Goal: Contribute content: Contribute content

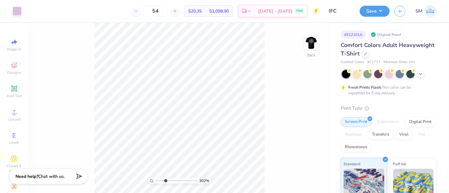
drag, startPoint x: 158, startPoint y: 182, endPoint x: 165, endPoint y: 182, distance: 7.6
type input "3.02"
click at [165, 182] on input "range" at bounding box center [176, 181] width 43 height 6
click at [16, 89] on div "Add Text" at bounding box center [14, 91] width 22 height 19
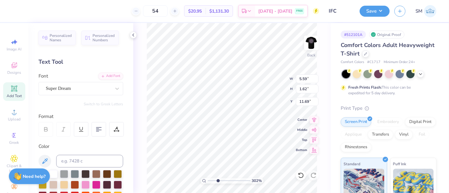
scroll to position [6, 1]
type textarea "®"
click at [64, 88] on div "Super Dream" at bounding box center [78, 89] width 66 height 10
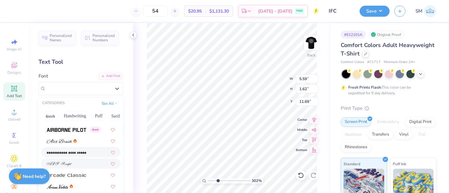
scroll to position [152, 0]
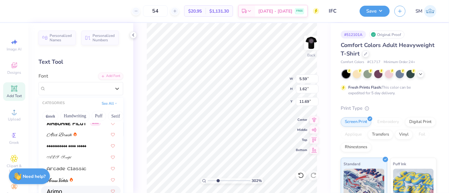
click at [64, 189] on div at bounding box center [81, 191] width 68 height 7
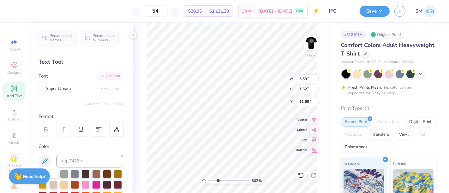
scroll to position [6, 1]
click at [76, 162] on input at bounding box center [89, 161] width 67 height 13
type input "256"
type input "0.35"
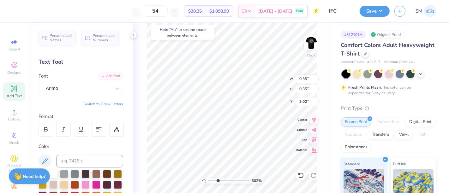
type input "3.00"
type input "0.30"
type input "3.05"
type input "0.15"
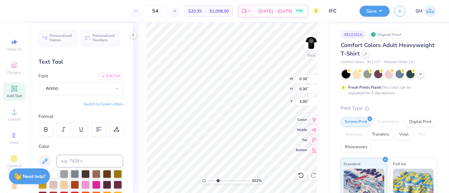
type input "0.15"
drag, startPoint x: 216, startPoint y: 180, endPoint x: 211, endPoint y: 181, distance: 5.2
type input "1.47"
click at [211, 181] on input "range" at bounding box center [229, 181] width 43 height 6
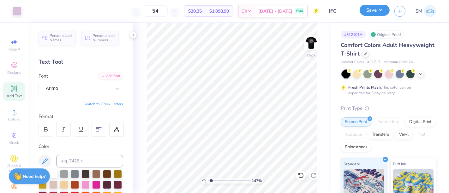
click at [374, 8] on button "Save" at bounding box center [375, 10] width 30 height 11
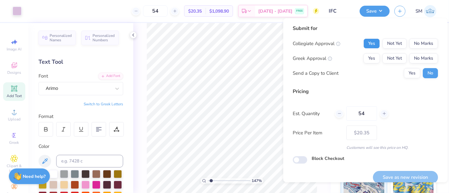
click at [369, 44] on button "Yes" at bounding box center [372, 44] width 16 height 10
drag, startPoint x: 367, startPoint y: 57, endPoint x: 382, endPoint y: 65, distance: 17.0
click at [367, 57] on button "Yes" at bounding box center [372, 58] width 16 height 10
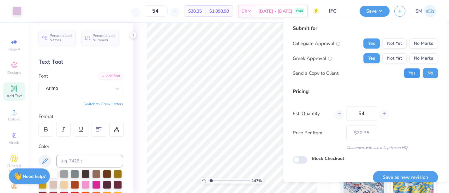
click at [409, 74] on button "Yes" at bounding box center [412, 73] width 16 height 10
click at [407, 176] on button "Save as new revision" at bounding box center [405, 177] width 65 height 13
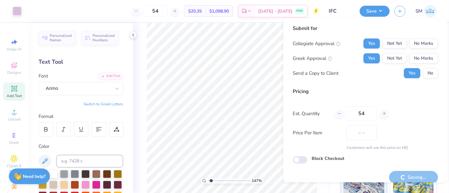
type input "$20.35"
